Goal: Find specific page/section: Find specific page/section

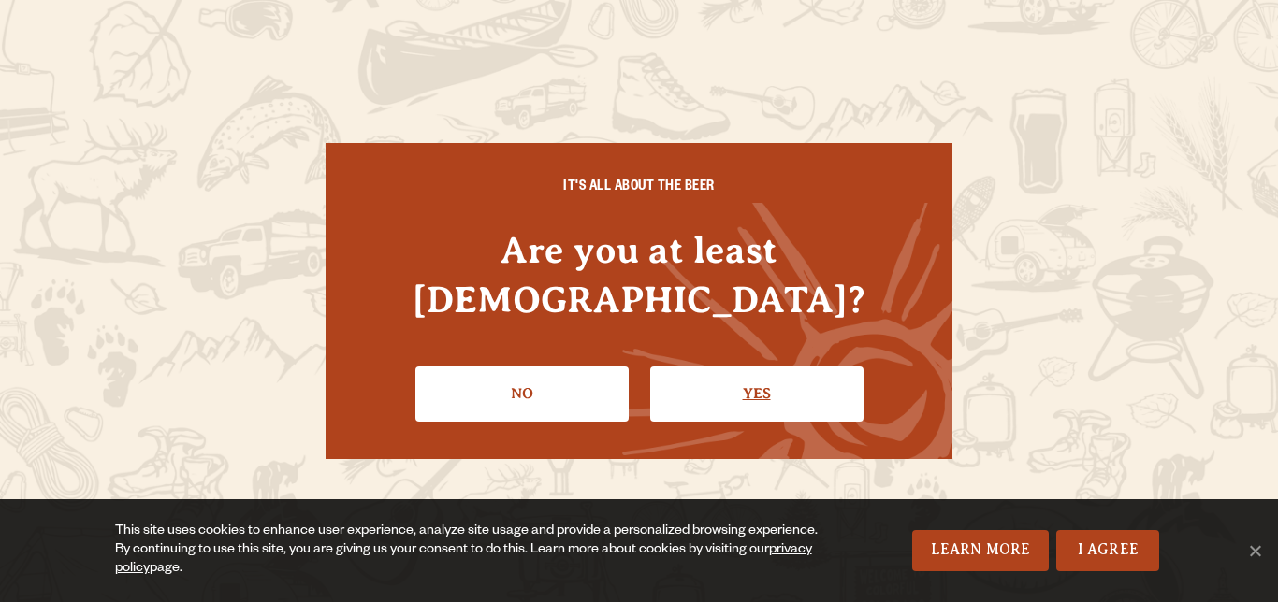
click at [770, 367] on link "Yes" at bounding box center [756, 394] width 213 height 54
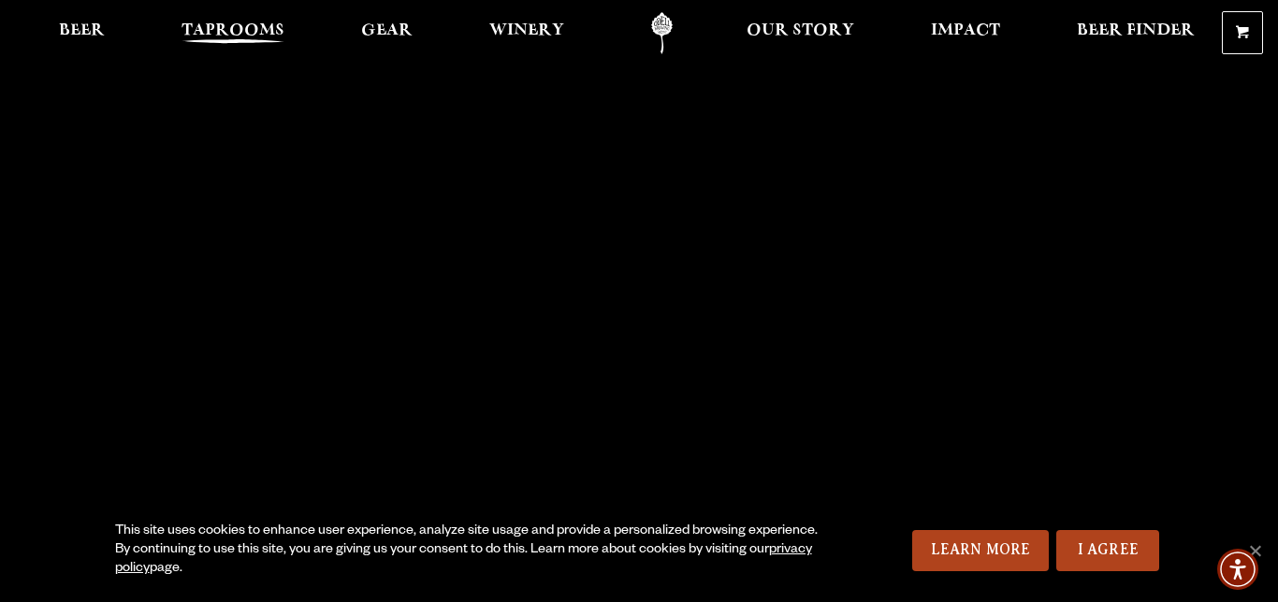
click at [238, 31] on span "Taprooms" at bounding box center [232, 30] width 103 height 15
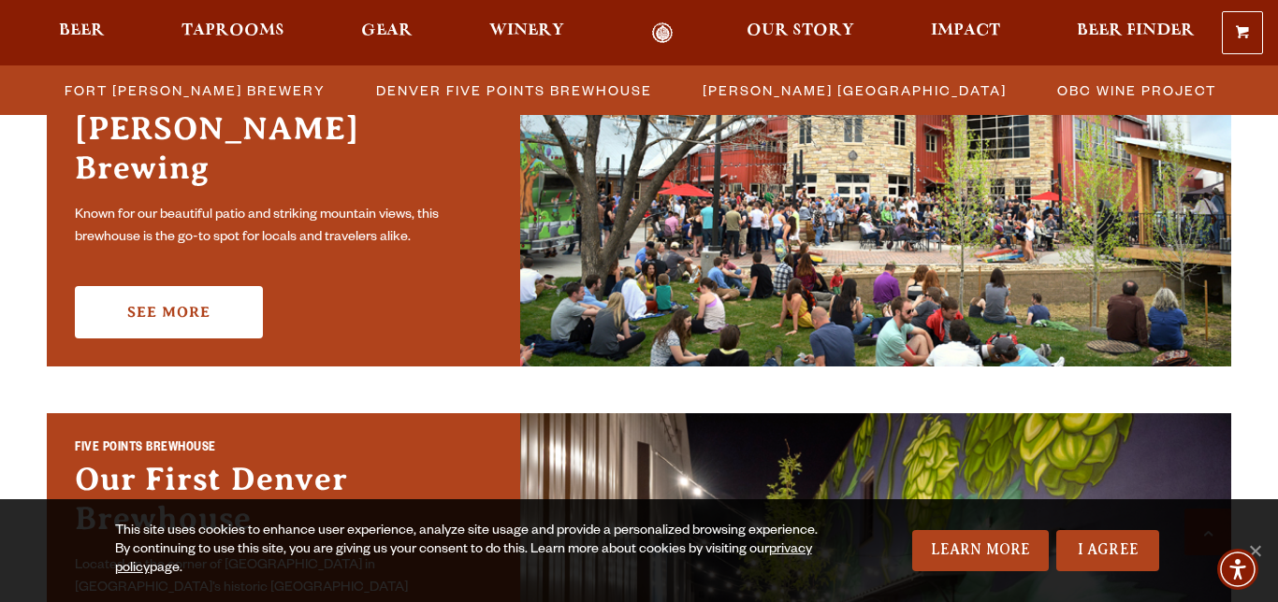
scroll to position [676, 0]
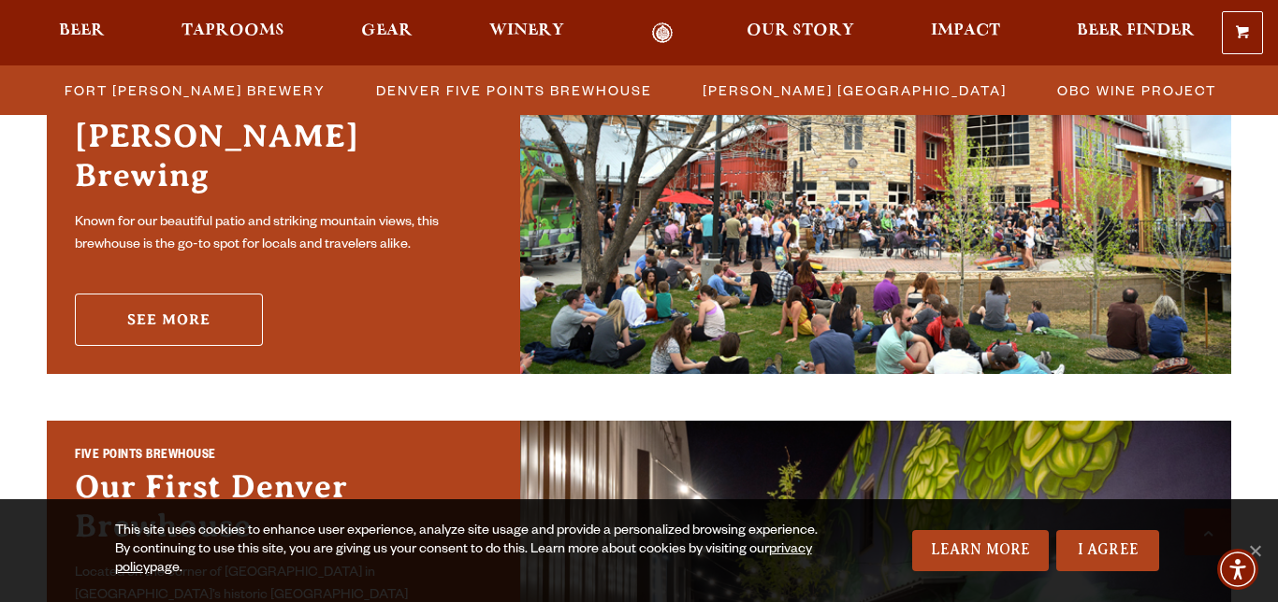
click at [166, 308] on link "See More" at bounding box center [169, 320] width 188 height 52
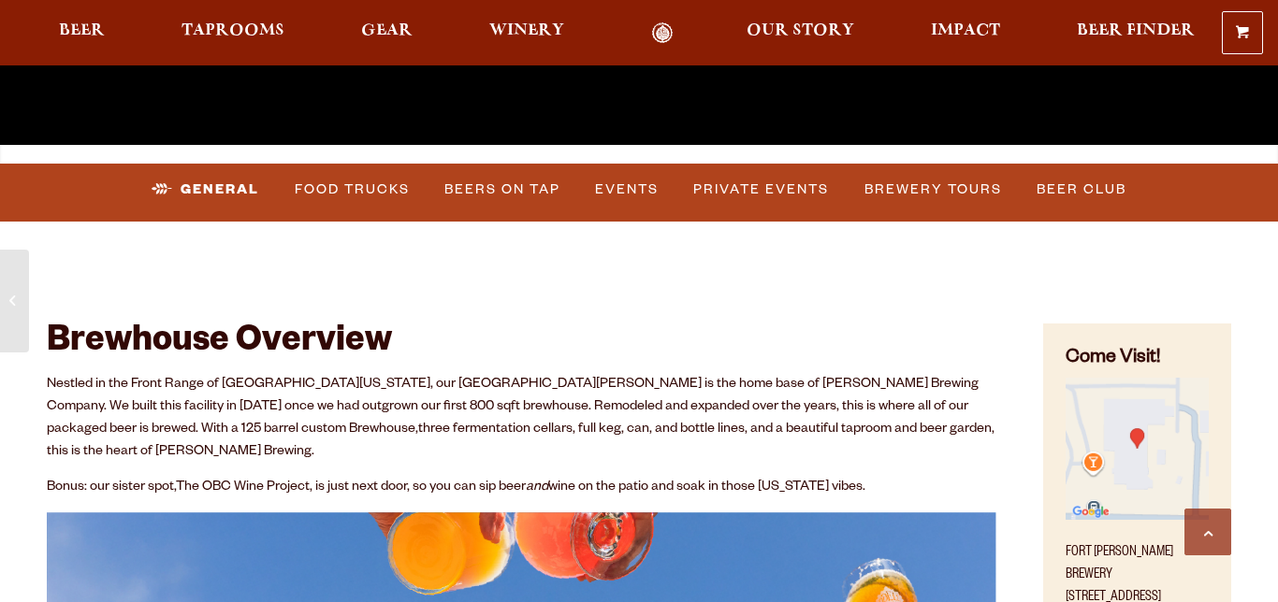
scroll to position [573, 0]
click at [632, 193] on link "Events" at bounding box center [626, 189] width 79 height 43
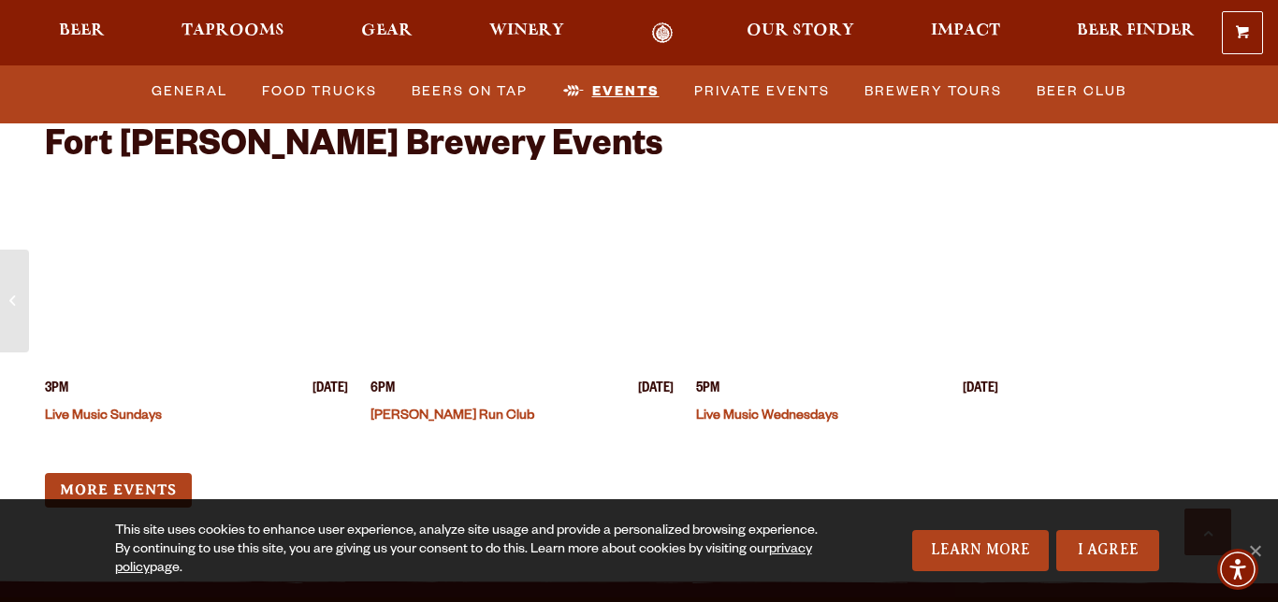
scroll to position [7765, 0]
